Goal: Task Accomplishment & Management: Complete application form

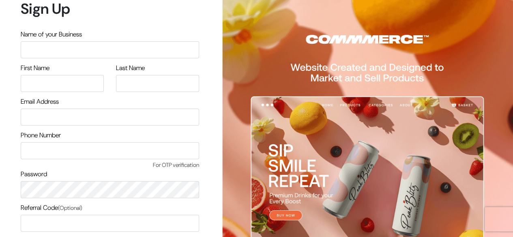
scroll to position [69, 0]
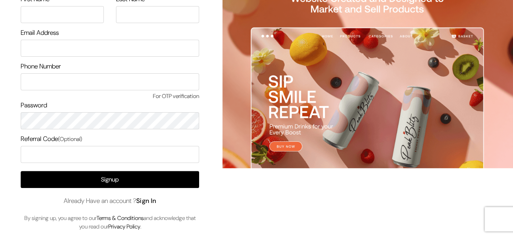
click at [157, 202] on link "Sign In" at bounding box center [146, 201] width 20 height 9
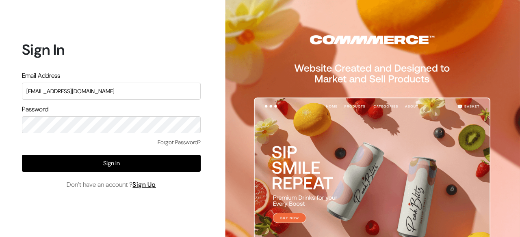
type input "[EMAIL_ADDRESS][DOMAIN_NAME]"
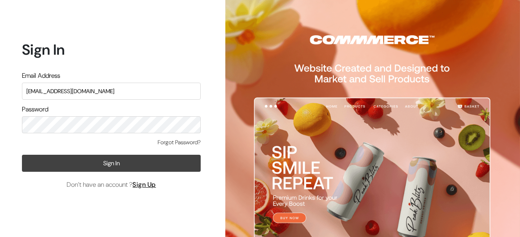
click at [145, 171] on button "Sign In" at bounding box center [111, 163] width 179 height 17
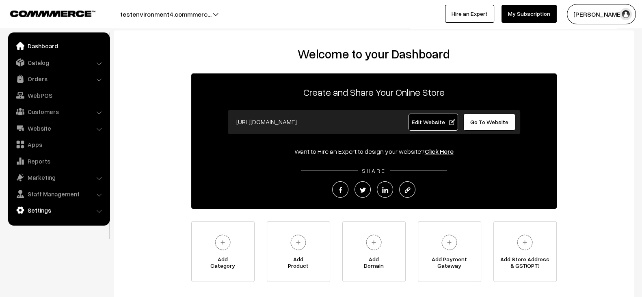
click at [51, 206] on link "Settings" at bounding box center [58, 210] width 97 height 15
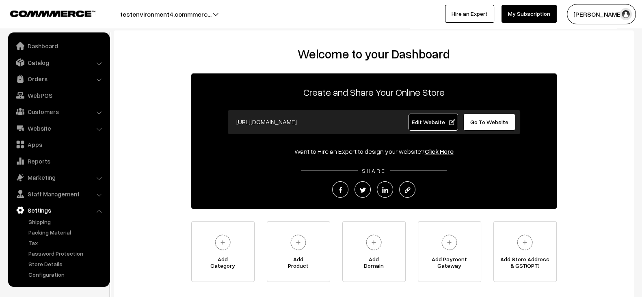
scroll to position [58, 0]
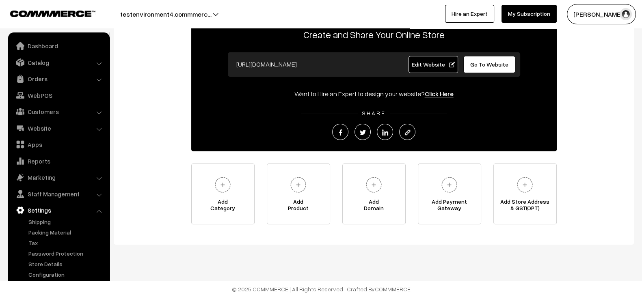
click at [47, 279] on ul "Dashboard Catalog" at bounding box center [58, 159] width 101 height 254
click at [48, 274] on link "Configuration" at bounding box center [66, 274] width 80 height 9
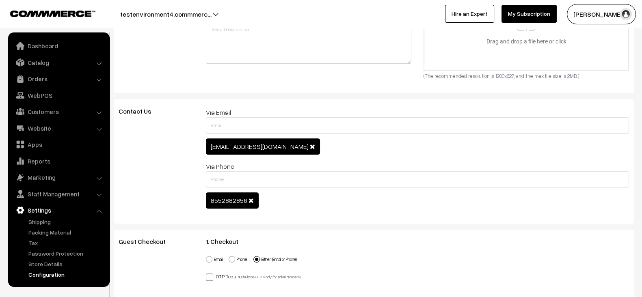
scroll to position [614, 0]
click at [250, 151] on span "suraj.pethe36@outlook.com" at bounding box center [263, 146] width 114 height 16
copy span "[EMAIL_ADDRESS][DOMAIN_NAME]"
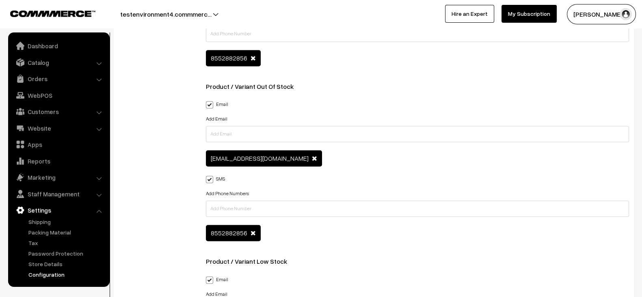
scroll to position [1512, 0]
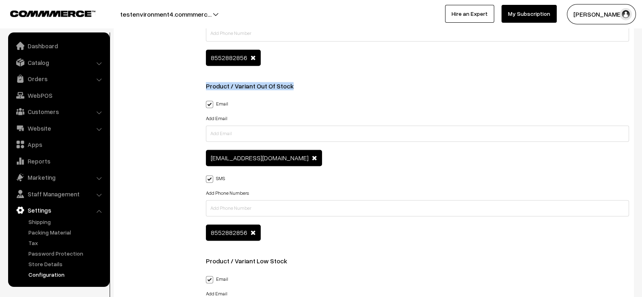
drag, startPoint x: 206, startPoint y: 79, endPoint x: 302, endPoint y: 78, distance: 96.6
click at [302, 82] on h3 "Product / Variant Out Of Stock" at bounding box center [417, 86] width 423 height 8
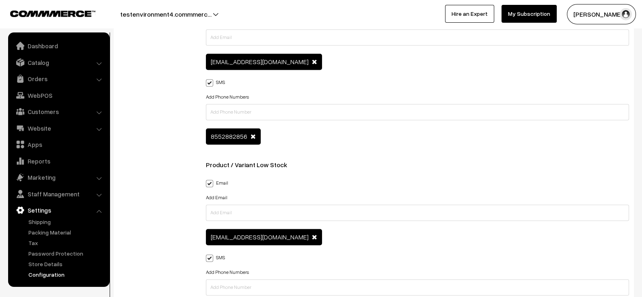
scroll to position [1608, 0]
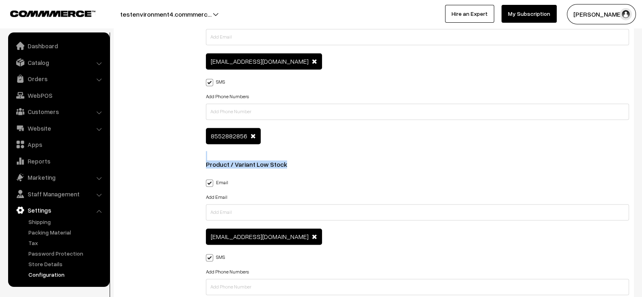
drag, startPoint x: 204, startPoint y: 165, endPoint x: 289, endPoint y: 148, distance: 86.9
click at [289, 148] on div "New Order Backend Email Add Email suraj.pethe36@outlook.com SMS Add Phone Numbe…" at bounding box center [417, 68] width 435 height 865
click at [289, 148] on div "New Order Backend Email Add Email suraj.pethe36@outlook.com SMS Add Phone Numbe…" at bounding box center [417, 66] width 423 height 860
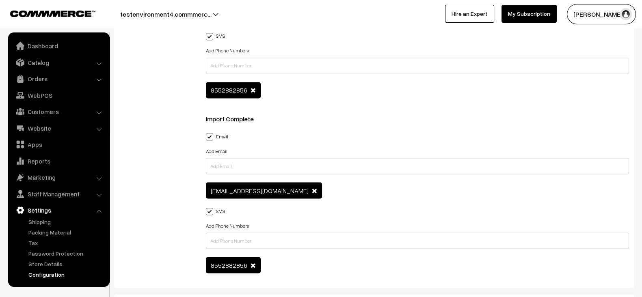
scroll to position [1826, 0]
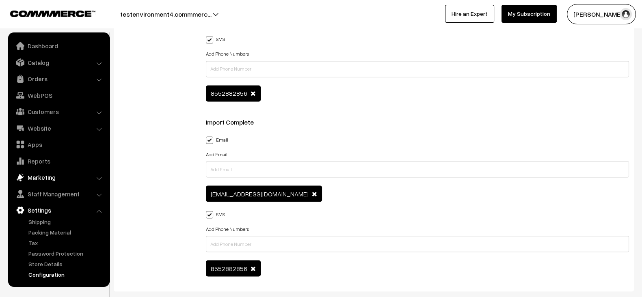
click at [52, 175] on link "Marketing" at bounding box center [58, 177] width 97 height 15
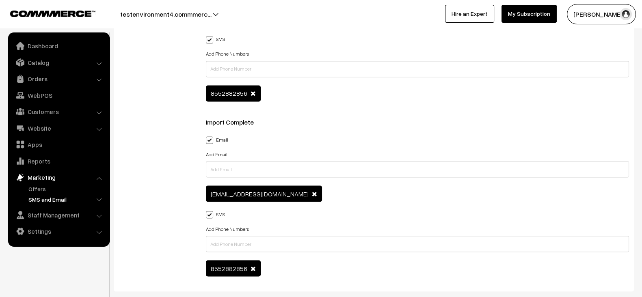
click at [53, 199] on link "SMS and Email" at bounding box center [66, 199] width 80 height 9
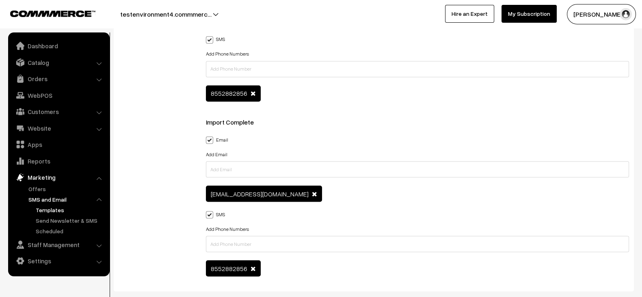
click at [51, 209] on link "Templates" at bounding box center [70, 210] width 73 height 9
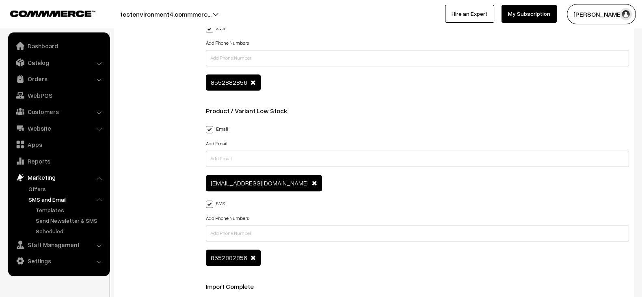
scroll to position [1661, 0]
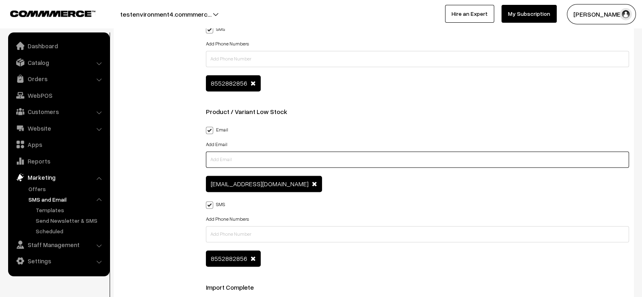
click at [328, 156] on input "text" at bounding box center [417, 159] width 423 height 16
type input "surajp@outdoinc.com"
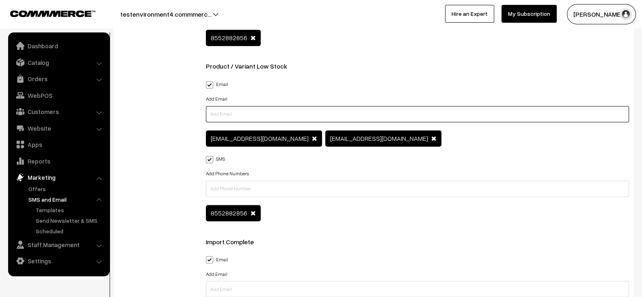
scroll to position [1707, 0]
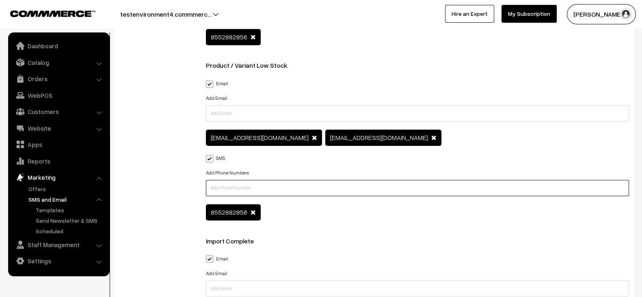
click at [298, 180] on input "text" at bounding box center [417, 188] width 423 height 16
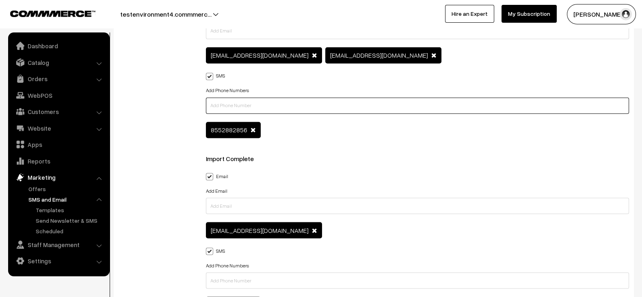
scroll to position [1791, 0]
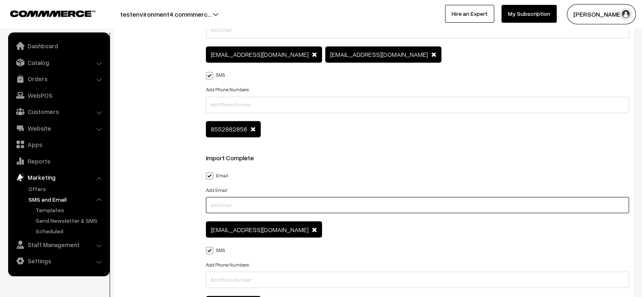
click at [273, 197] on input "text" at bounding box center [417, 205] width 423 height 16
paste input "surajp@outdoinc.com"
type input "surajp@outdoinc.com"
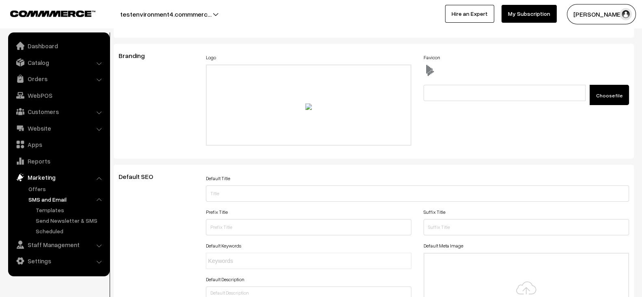
scroll to position [0, 0]
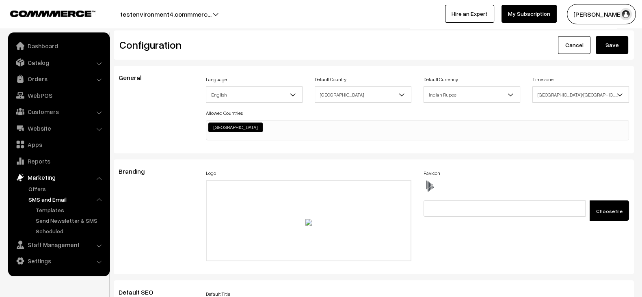
click at [615, 42] on button "Save" at bounding box center [611, 45] width 32 height 18
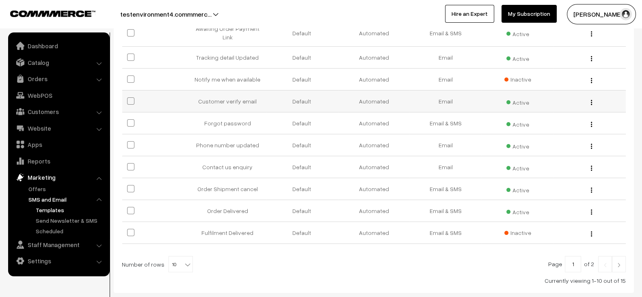
scroll to position [156, 0]
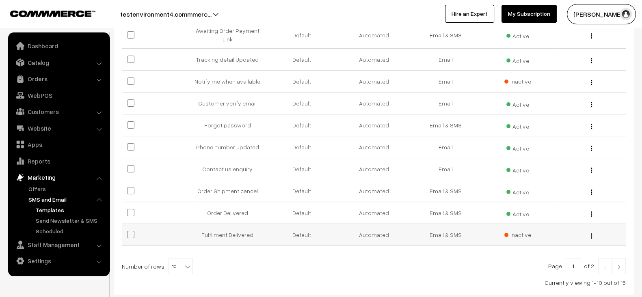
click at [509, 237] on span "Inactive" at bounding box center [517, 235] width 27 height 9
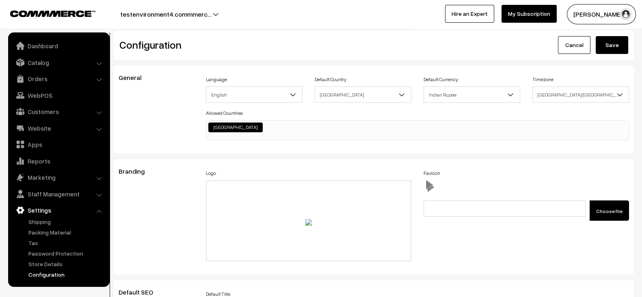
scroll to position [614, 0]
click at [444, 170] on div "Favicon Choose file" at bounding box center [525, 194] width 205 height 53
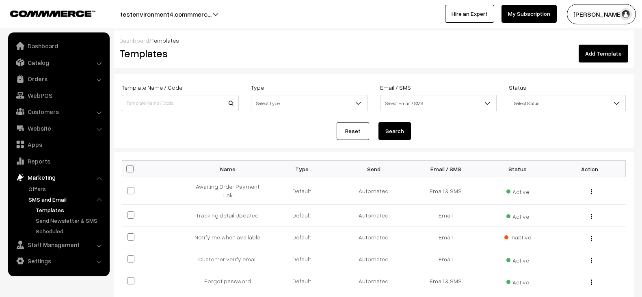
scroll to position [156, 0]
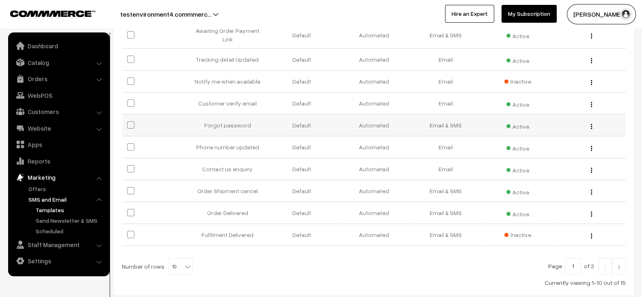
click at [348, 131] on td "Automated" at bounding box center [374, 125] width 72 height 22
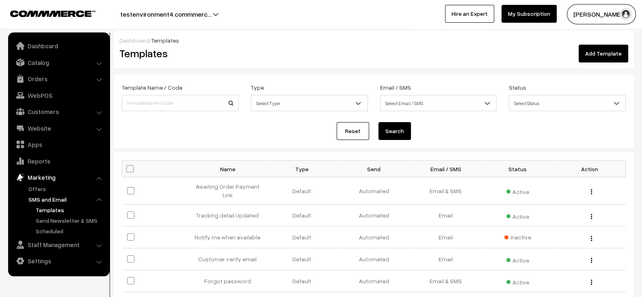
click at [280, 143] on form "Template Name / Code Type Select Type Default Custom Select Type Email / SMS Se…" at bounding box center [374, 111] width 520 height 74
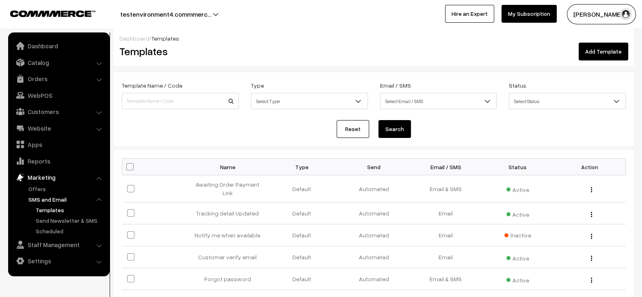
click at [446, 139] on form "Template Name / Code Type Select Type Default Custom Select Type Email / SMS Se…" at bounding box center [374, 109] width 520 height 74
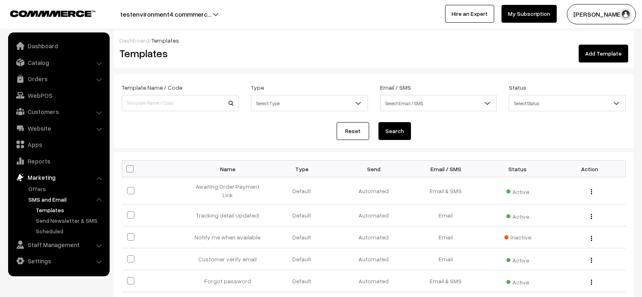
scroll to position [2, 0]
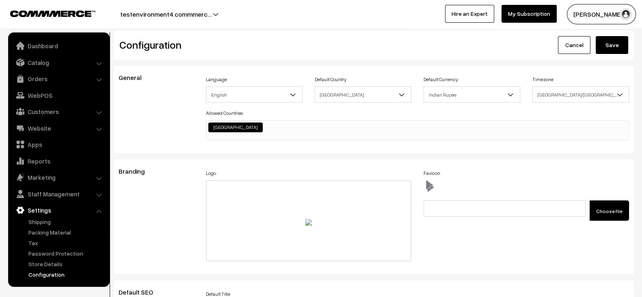
scroll to position [613, 0]
click at [39, 58] on link "Catalog" at bounding box center [58, 62] width 97 height 15
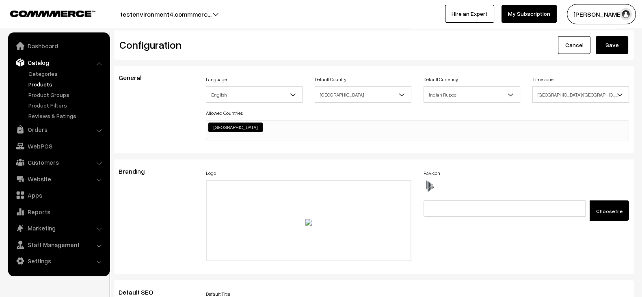
click at [40, 88] on link "Products" at bounding box center [66, 84] width 80 height 9
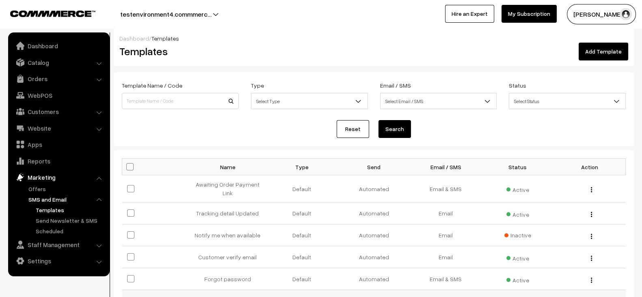
scroll to position [2, 0]
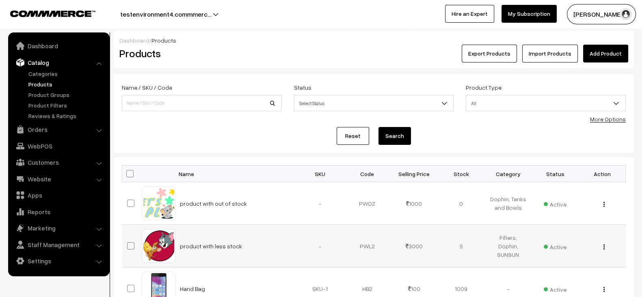
click at [244, 242] on td "product with less stock" at bounding box center [236, 246] width 122 height 43
copy tr "product with less stock"
click at [611, 46] on link "Add Product" at bounding box center [605, 54] width 45 height 18
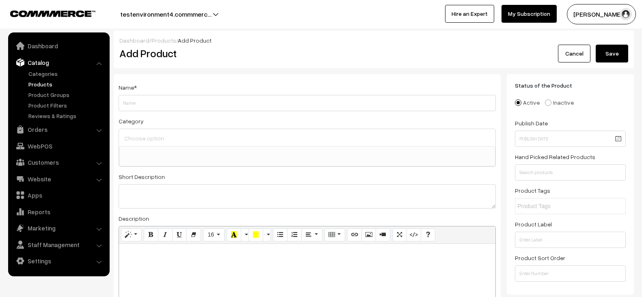
select select
type input "product with less stock"
click at [210, 199] on textarea at bounding box center [307, 196] width 377 height 24
paste textarea "product with less stock"
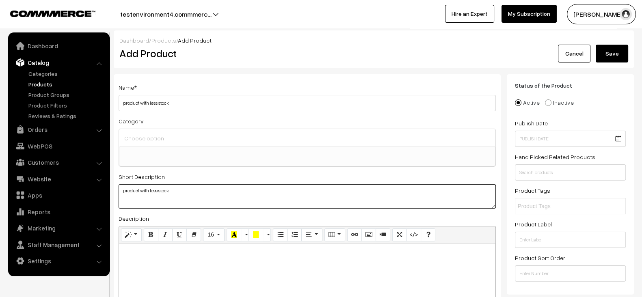
paste textarea "product with less stock"
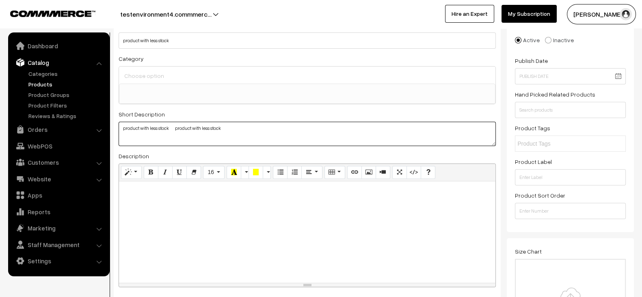
scroll to position [63, 0]
type textarea "product with less stock product with less stock"
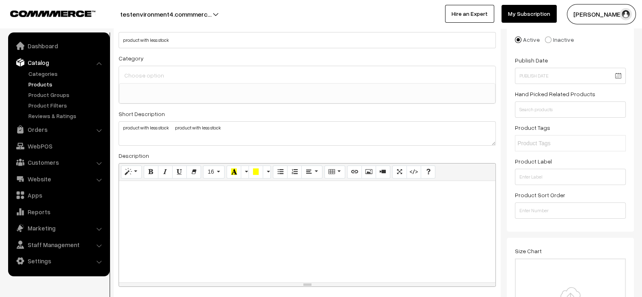
click at [200, 209] on div at bounding box center [307, 231] width 376 height 101
paste div
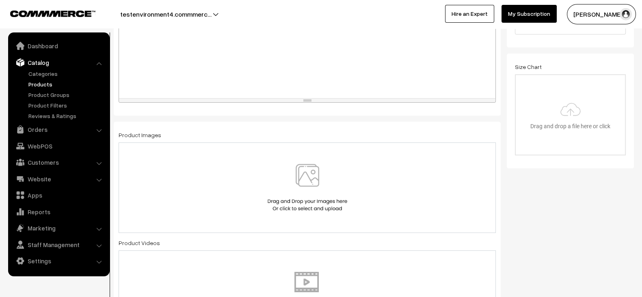
scroll to position [252, 0]
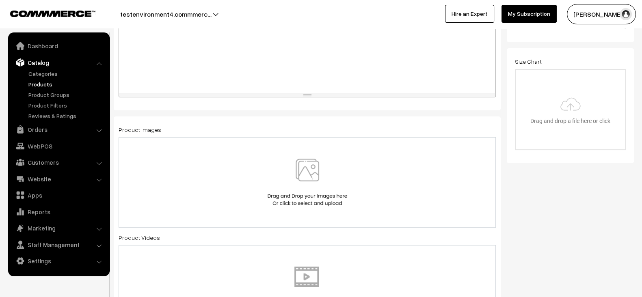
click at [259, 188] on div at bounding box center [307, 182] width 360 height 47
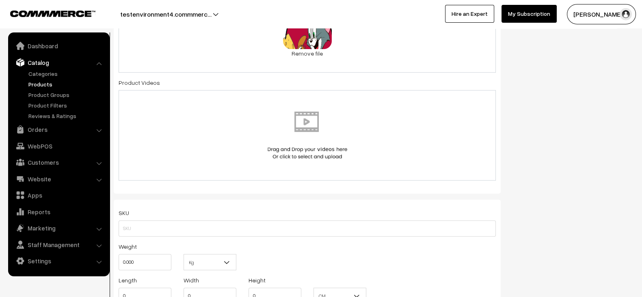
click at [517, 129] on div "Status of the Product Active Inactive Product Type -- Select -- -- Select -- Pu…" at bounding box center [573, 136] width 133 height 933
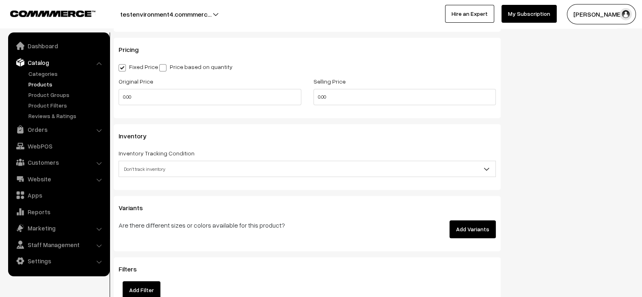
scroll to position [695, 0]
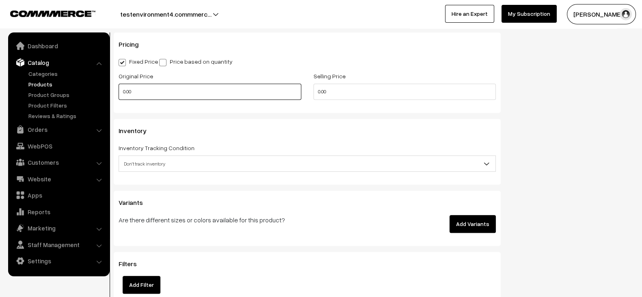
click at [260, 85] on input "0.00" at bounding box center [210, 92] width 183 height 16
click at [260, 85] on input "2" at bounding box center [210, 92] width 183 height 16
type input "2000"
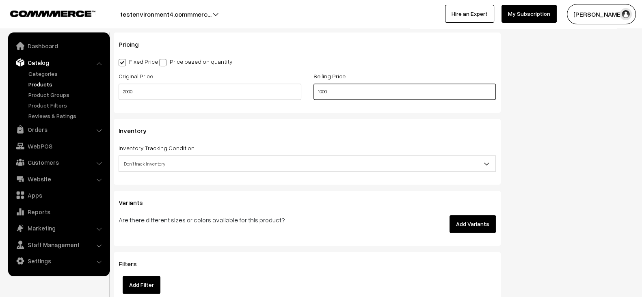
type input "1000"
click at [286, 122] on div "Inventory Inventory Tracking Condition Don't track inventory Track product's in…" at bounding box center [307, 152] width 387 height 66
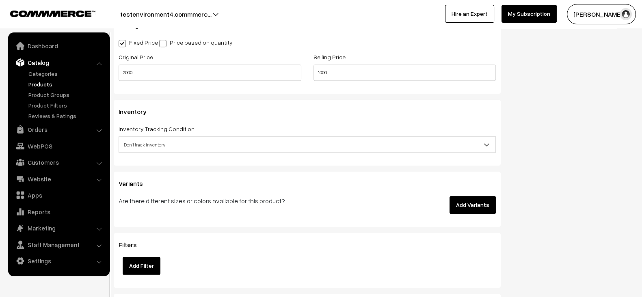
scroll to position [715, 0]
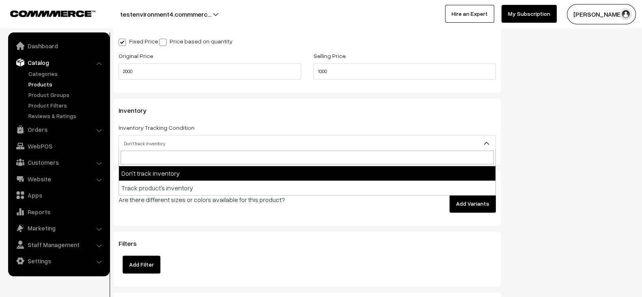
click at [258, 138] on span "Don't track inventory" at bounding box center [307, 143] width 376 height 14
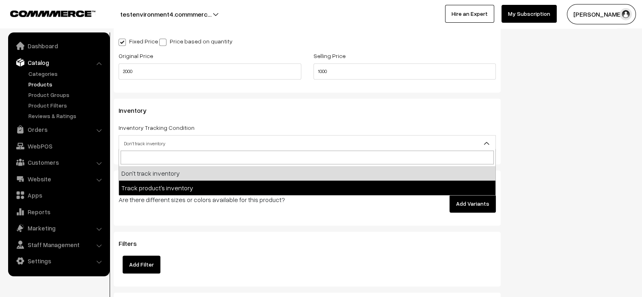
select select "2"
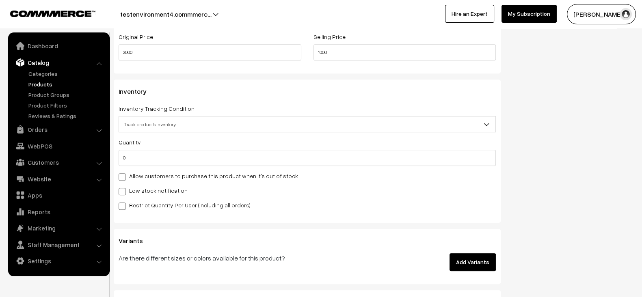
scroll to position [734, 0]
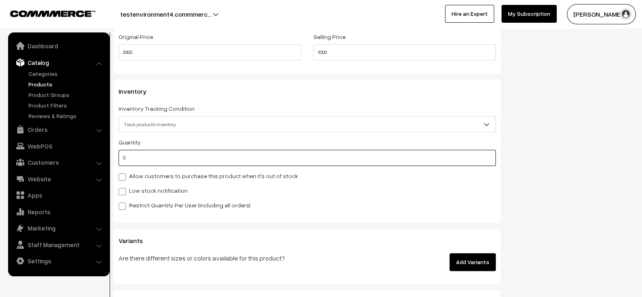
click at [280, 153] on input "0" at bounding box center [307, 158] width 377 height 16
click at [280, 153] on input "1" at bounding box center [307, 158] width 377 height 16
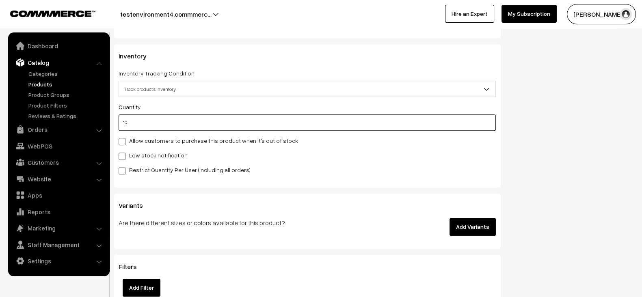
scroll to position [771, 0]
type input "10"
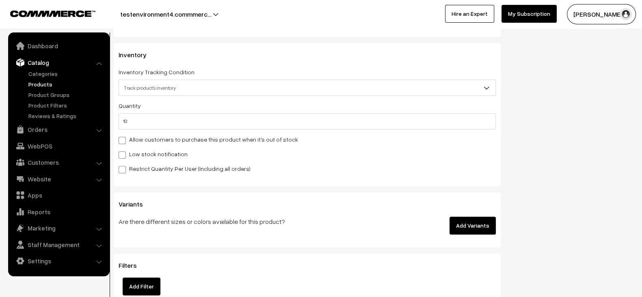
click at [159, 150] on label "Low stock notification" at bounding box center [153, 154] width 69 height 9
click at [124, 151] on input "Low stock notification" at bounding box center [121, 153] width 5 height 5
checkbox input "true"
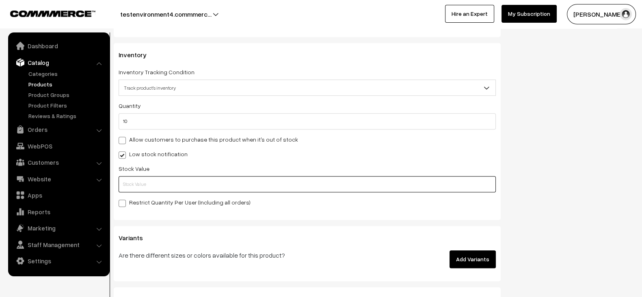
click at [175, 183] on input "text" at bounding box center [307, 184] width 377 height 16
type input "15"
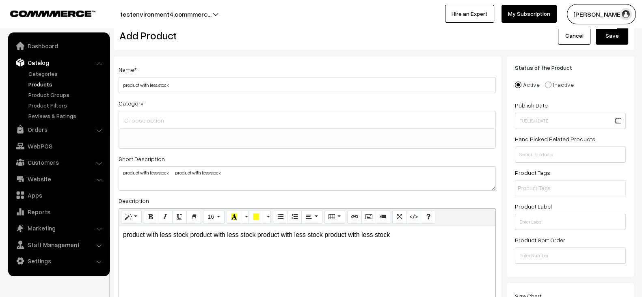
scroll to position [0, 0]
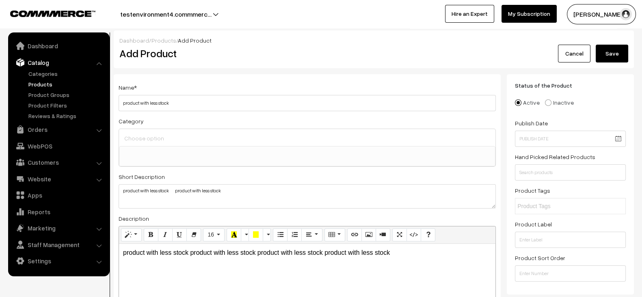
click at [619, 54] on button "Save" at bounding box center [611, 54] width 32 height 18
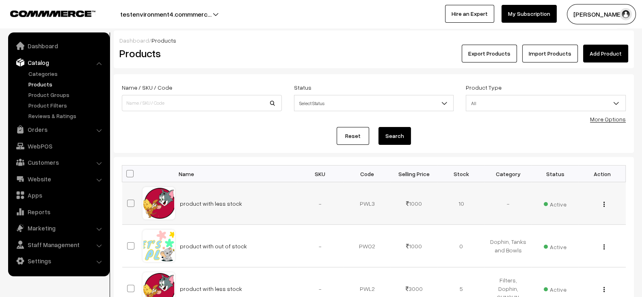
click at [248, 203] on td "product with less stock" at bounding box center [236, 203] width 122 height 43
click at [256, 246] on td "product with out of stock" at bounding box center [236, 246] width 122 height 43
copy tr "product with out of stock"
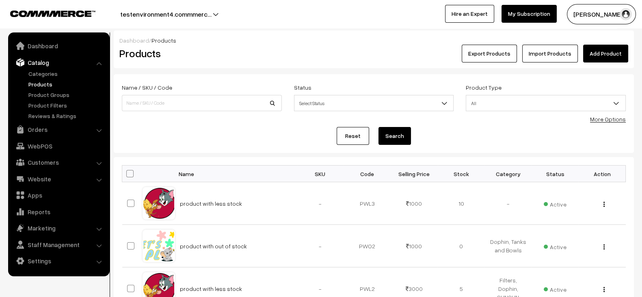
click at [606, 53] on link "Add Product" at bounding box center [605, 54] width 45 height 18
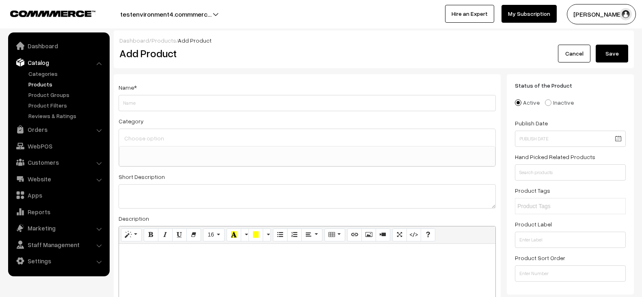
select select
type input "product with out of stock"
click at [207, 198] on textarea at bounding box center [307, 196] width 377 height 24
paste textarea "product with out of stock"
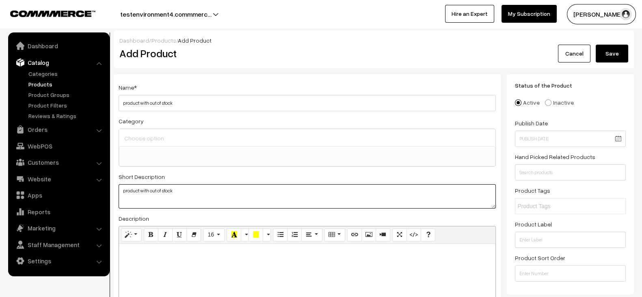
paste textarea "product with out of stock"
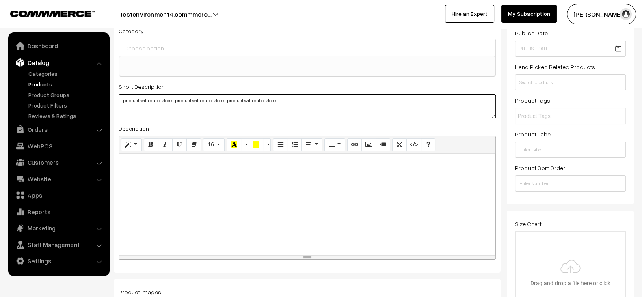
scroll to position [91, 0]
type textarea "product with out of stock product with out of stock product with out of stock"
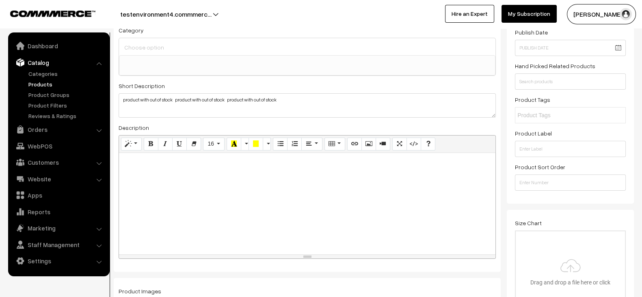
click at [196, 198] on div at bounding box center [307, 203] width 376 height 101
paste div
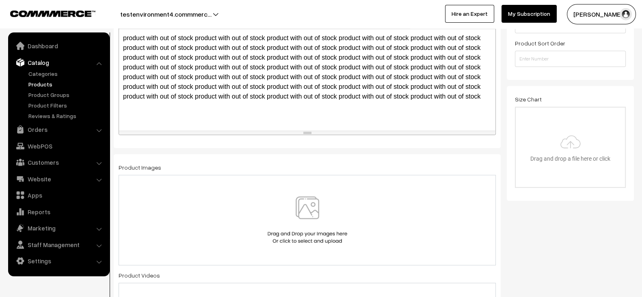
scroll to position [215, 0]
click at [277, 176] on div at bounding box center [307, 220] width 377 height 91
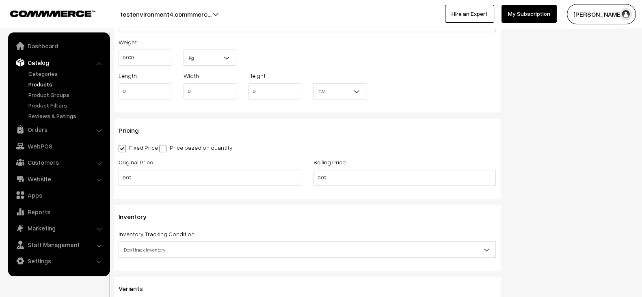
scroll to position [610, 0]
click at [171, 172] on input "0.00" at bounding box center [210, 176] width 183 height 16
click at [171, 172] on input "2" at bounding box center [210, 176] width 183 height 16
type input "2000"
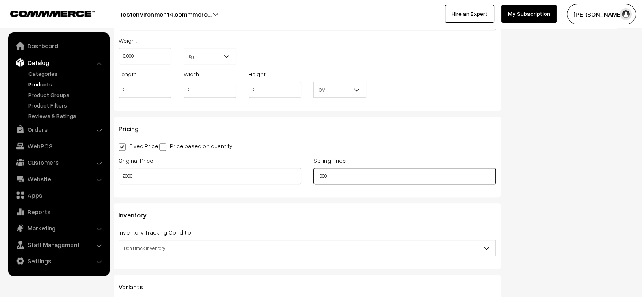
type input "1000"
click at [280, 117] on div "Pricing Fixed Price Price based on quantity Original Price 2000 Selling Price 1…" at bounding box center [307, 157] width 387 height 80
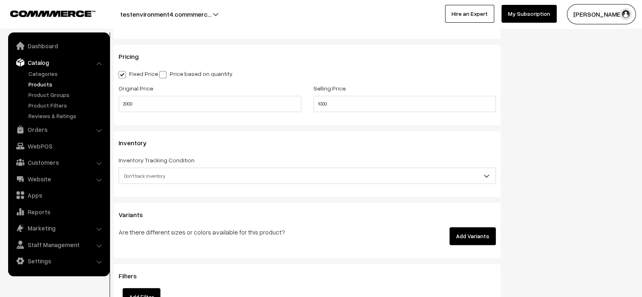
scroll to position [683, 0]
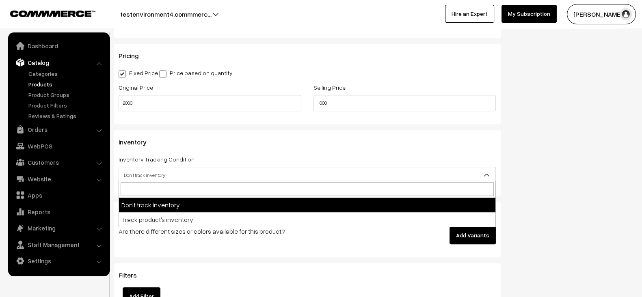
click at [246, 172] on span "Don't track inventory" at bounding box center [307, 175] width 376 height 14
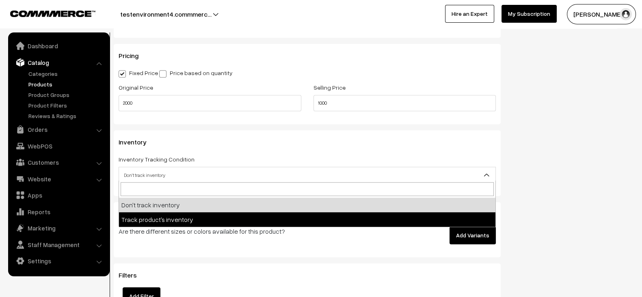
select select "2"
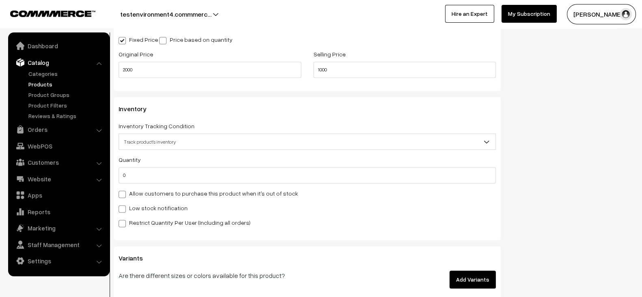
scroll to position [717, 0]
click at [158, 207] on label "Low stock notification" at bounding box center [153, 207] width 69 height 9
click at [124, 207] on input "Low stock notification" at bounding box center [121, 207] width 5 height 5
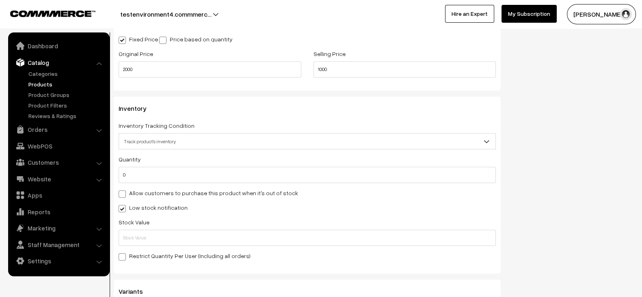
click at [140, 210] on div "Quantity 0 Allow customers to purchase this product when it's out of stock Low …" at bounding box center [307, 207] width 377 height 106
click at [147, 203] on label "Low stock notification" at bounding box center [153, 207] width 69 height 9
click at [124, 205] on input "Low stock notification" at bounding box center [121, 207] width 5 height 5
checkbox input "false"
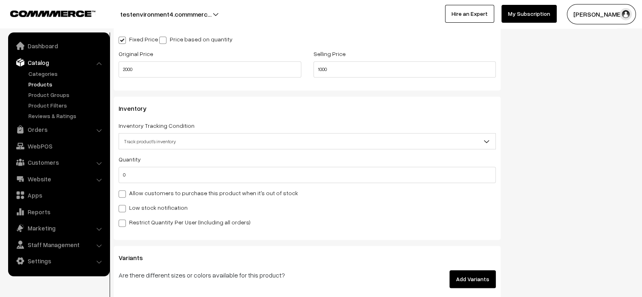
click at [321, 190] on div "Allow customers to purchase this product when it's out of stock" at bounding box center [307, 193] width 377 height 10
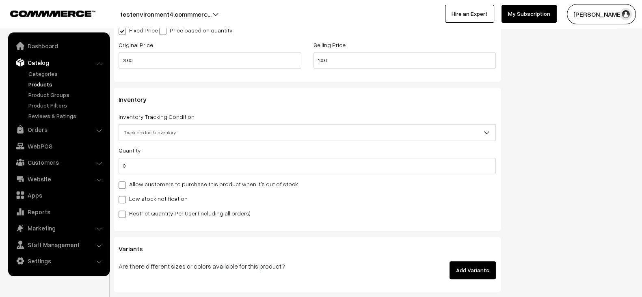
scroll to position [727, 0]
click at [213, 7] on button "testenvironment4.commmerc…" at bounding box center [166, 14] width 148 height 20
click at [213, 15] on button "testenvironment4.commmerc…" at bounding box center [166, 14] width 148 height 20
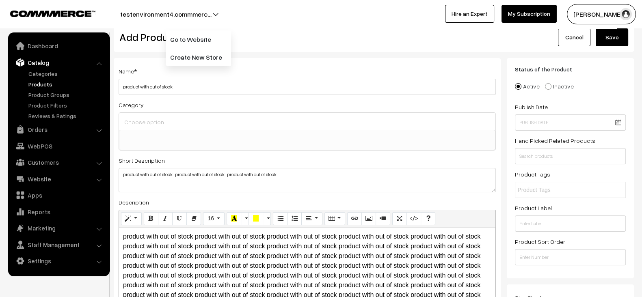
scroll to position [0, 0]
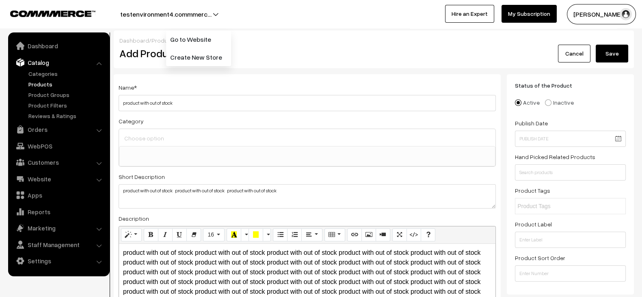
click at [624, 54] on button "Save" at bounding box center [611, 54] width 32 height 18
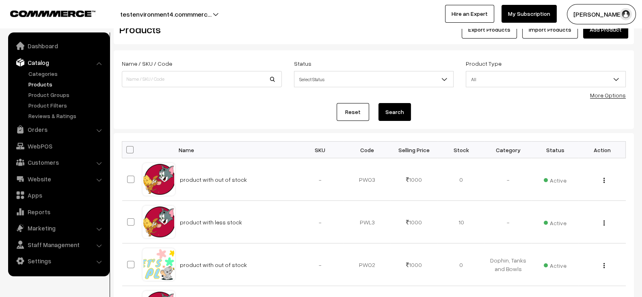
scroll to position [26, 0]
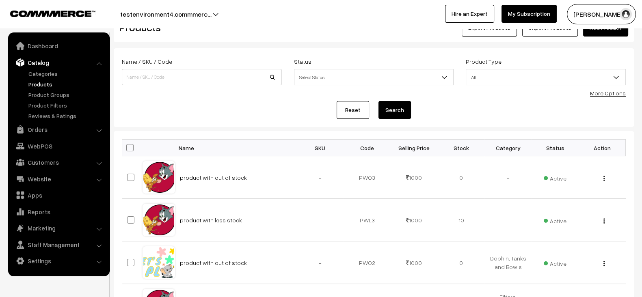
click at [248, 101] on div "Reset Search" at bounding box center [374, 110] width 504 height 18
